Goal: Check status

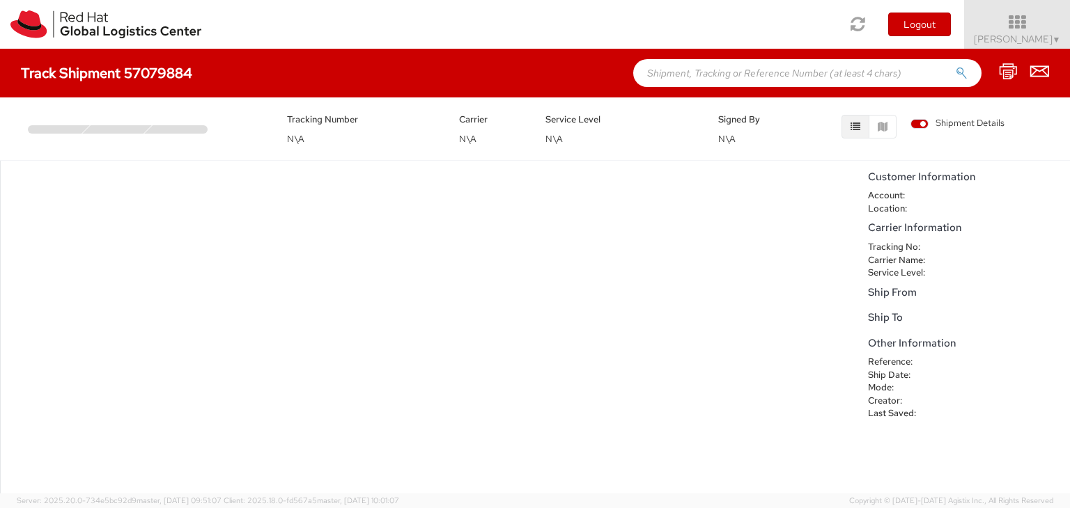
click at [811, 282] on div "No data to show" at bounding box center [430, 327] width 861 height 333
click at [1050, 30] on icon at bounding box center [1017, 22] width 122 height 19
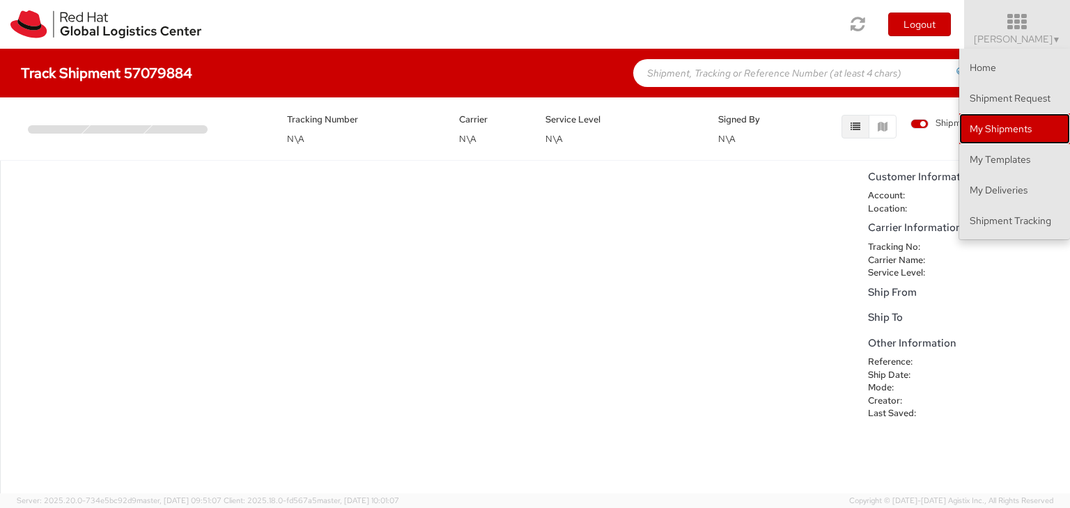
click at [991, 122] on link "My Shipments" at bounding box center [1014, 129] width 111 height 31
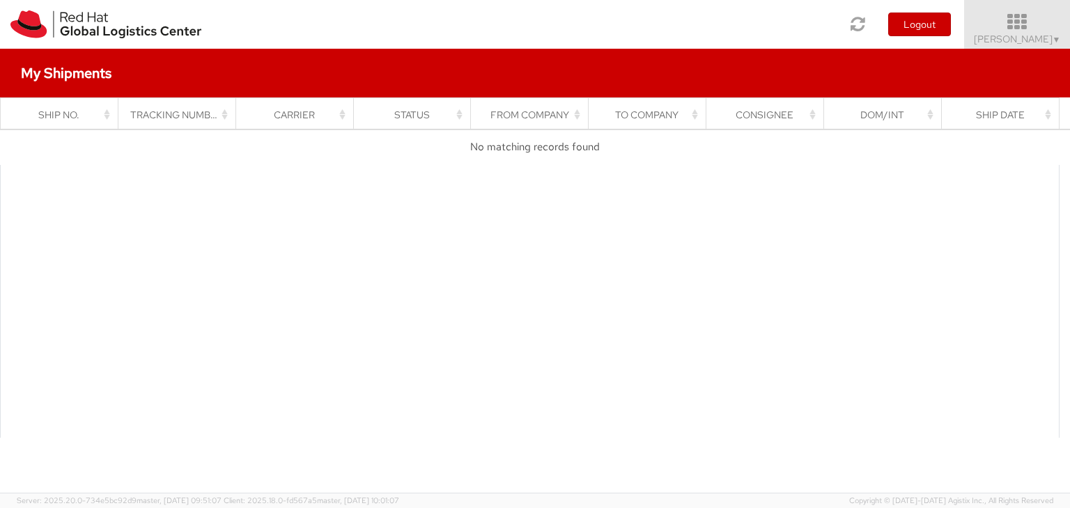
click at [1036, 23] on icon at bounding box center [1017, 22] width 122 height 19
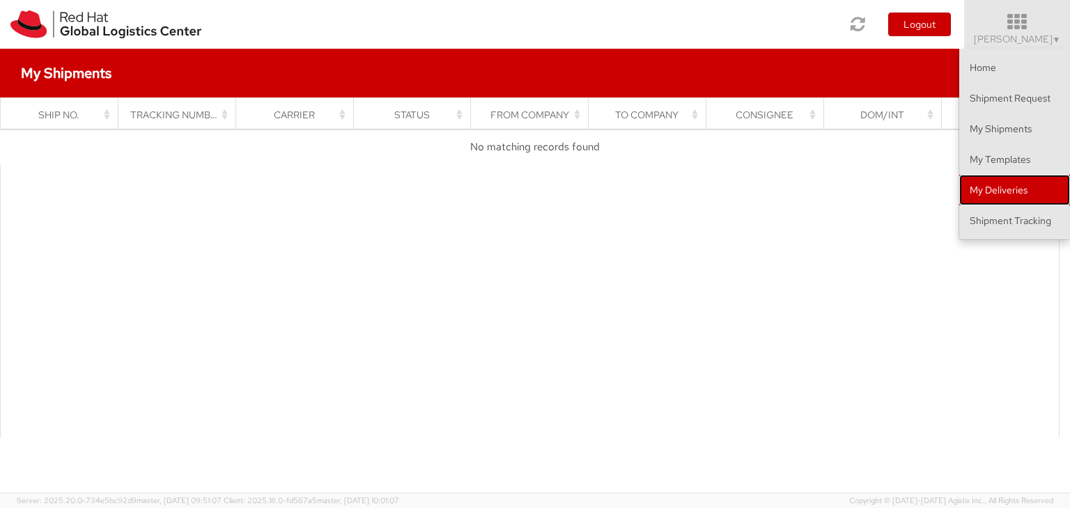
click at [985, 187] on link "My Deliveries" at bounding box center [1014, 190] width 111 height 31
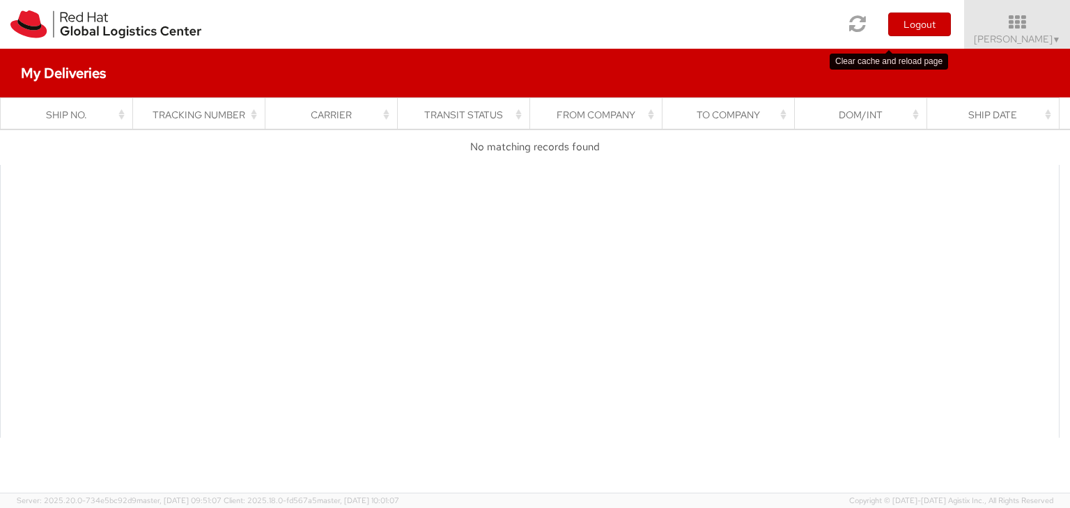
click at [866, 25] on icon at bounding box center [858, 23] width 17 height 19
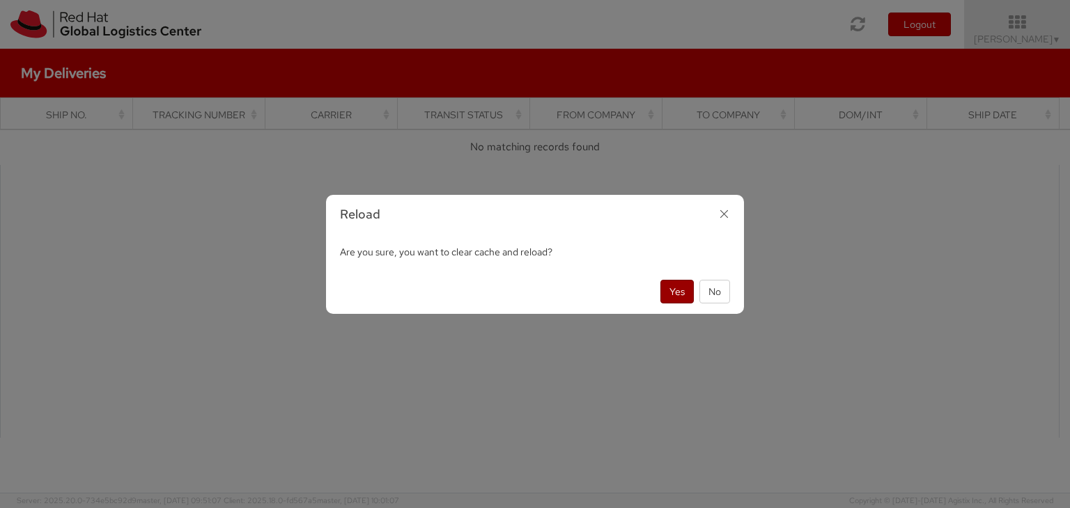
click at [671, 292] on button "Yes" at bounding box center [676, 292] width 33 height 24
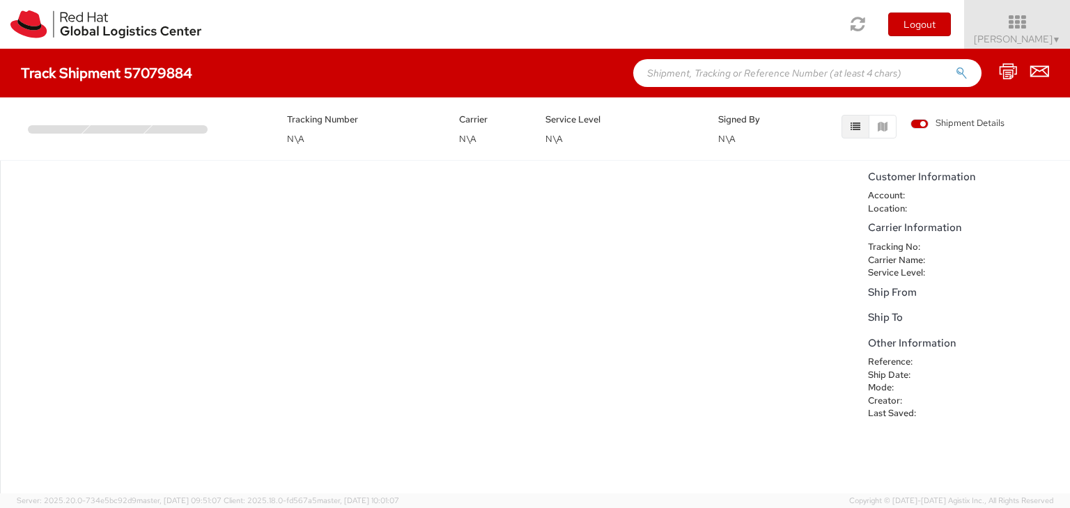
click at [134, 133] on div at bounding box center [117, 129] width 70 height 8
click at [1069, 31] on icon at bounding box center [1017, 22] width 122 height 19
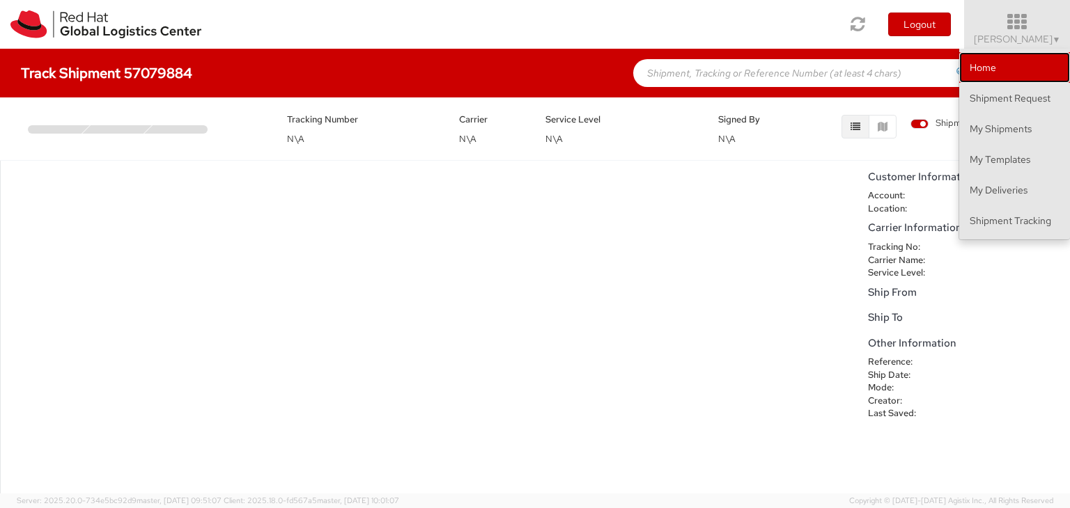
click at [989, 65] on link "Home" at bounding box center [1014, 67] width 111 height 31
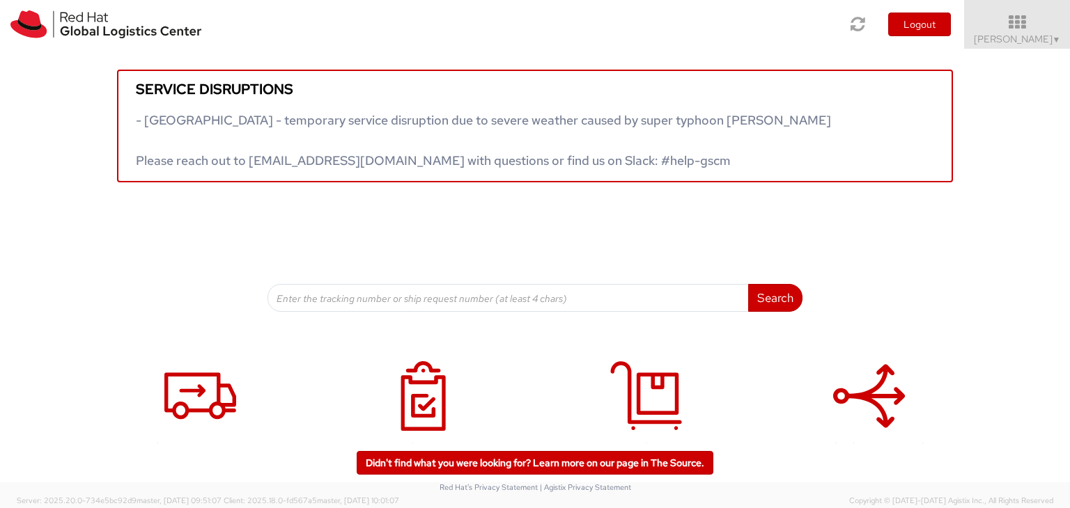
click at [762, 239] on div "Search Refine By Ship From Date To" at bounding box center [534, 247] width 535 height 130
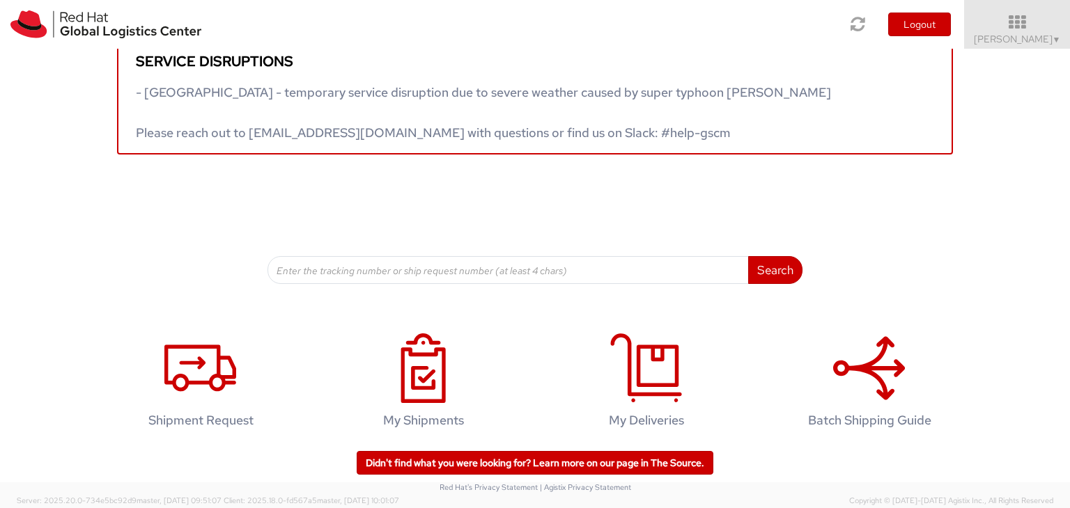
scroll to position [39, 0]
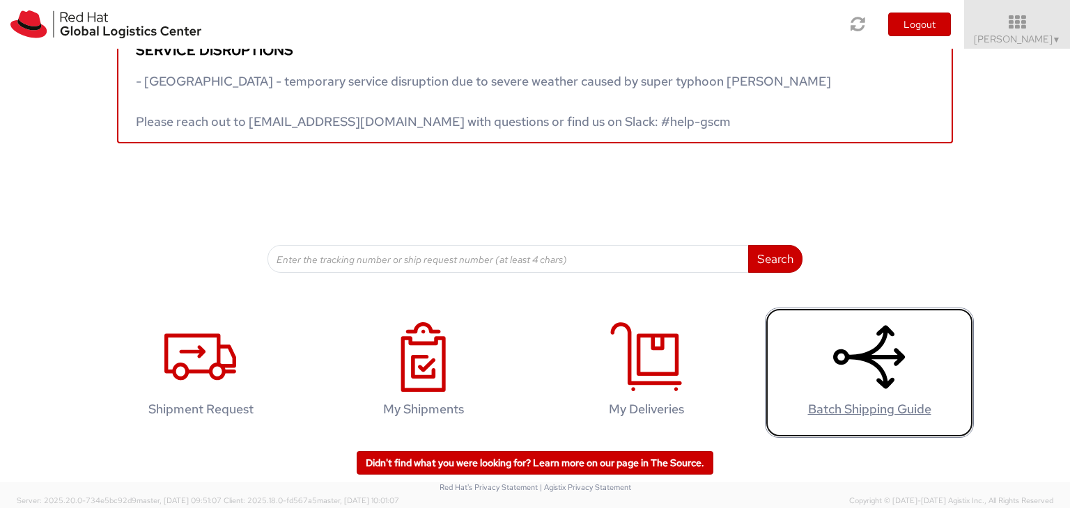
click at [861, 410] on h4 "Batch Shipping Guide" at bounding box center [869, 409] width 180 height 14
